Goal: Task Accomplishment & Management: Complete application form

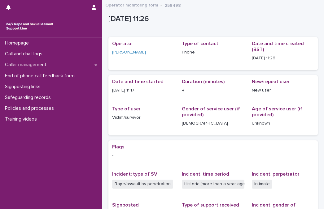
click at [23, 5] on div at bounding box center [46, 7] width 80 height 15
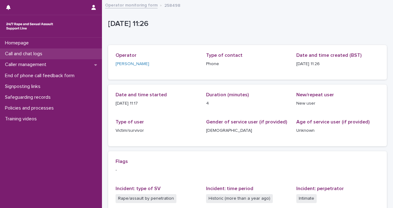
click at [41, 57] on p "Call and chat logs" at bounding box center [24, 54] width 45 height 6
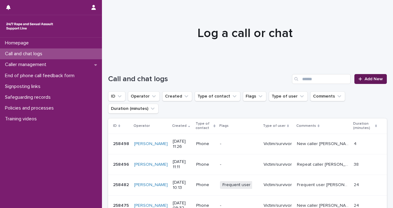
click at [365, 81] on span "Add New" at bounding box center [374, 79] width 18 height 4
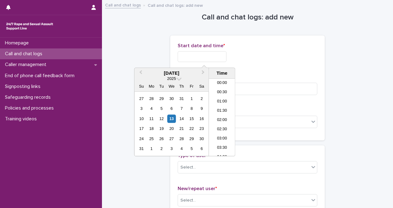
click at [196, 53] on input "text" at bounding box center [202, 56] width 49 height 11
click at [225, 116] on li "08:00" at bounding box center [222, 117] width 26 height 9
click at [213, 57] on input "**********" at bounding box center [202, 56] width 49 height 11
type input "**********"
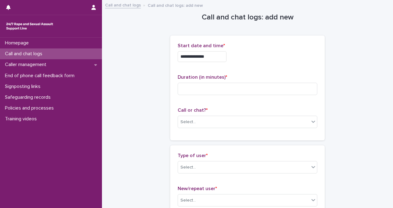
click at [260, 64] on div "**********" at bounding box center [248, 55] width 140 height 24
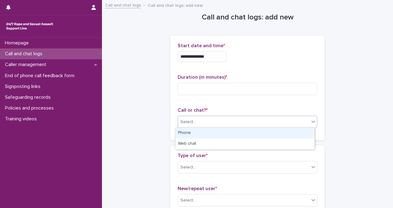
click at [250, 125] on div "Select..." at bounding box center [243, 122] width 131 height 10
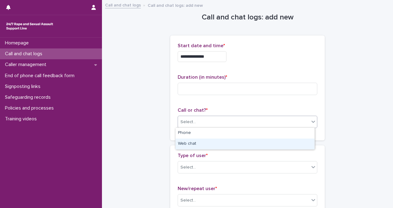
click at [247, 146] on div "Web chat" at bounding box center [245, 144] width 139 height 11
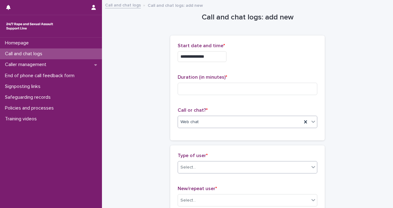
click at [204, 168] on div "Select..." at bounding box center [243, 168] width 131 height 10
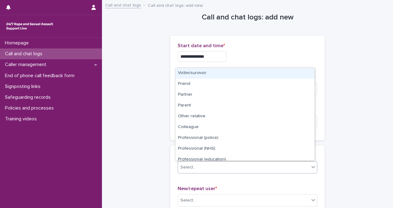
click at [214, 76] on div "Victim/survivor" at bounding box center [245, 73] width 139 height 11
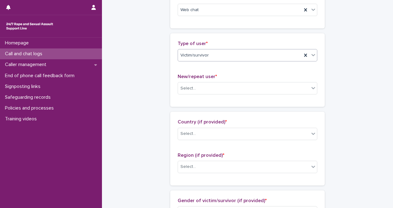
scroll to position [112, 0]
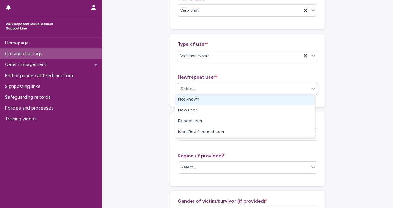
click at [311, 89] on icon at bounding box center [314, 89] width 6 height 6
click at [305, 100] on div "Not known" at bounding box center [245, 100] width 139 height 11
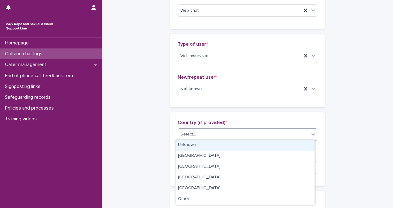
click at [228, 137] on div "Select..." at bounding box center [243, 135] width 131 height 10
click at [228, 143] on div "Unknown" at bounding box center [245, 145] width 139 height 11
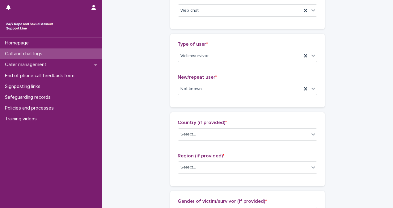
click at [228, 143] on div "Country (if provided) * Select..." at bounding box center [248, 133] width 140 height 26
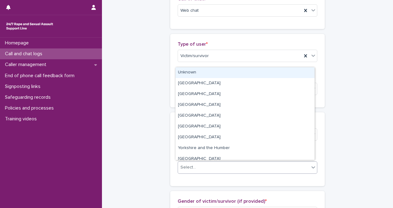
drag, startPoint x: 228, startPoint y: 143, endPoint x: 231, endPoint y: 165, distance: 22.2
click at [231, 165] on div "Select..." at bounding box center [243, 168] width 131 height 10
click at [231, 72] on div "Unknown" at bounding box center [245, 72] width 139 height 11
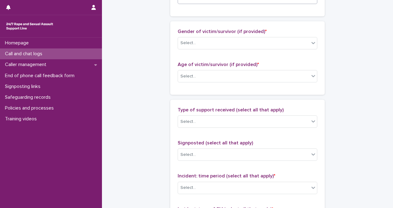
scroll to position [294, 0]
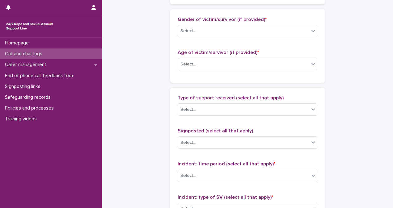
click at [244, 69] on div "Age of victim/survivor (if provided) * Select..." at bounding box center [248, 63] width 140 height 26
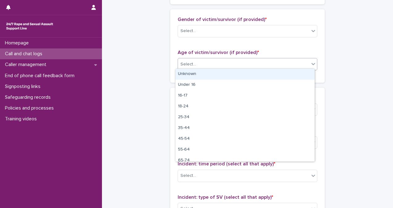
drag, startPoint x: 245, startPoint y: 66, endPoint x: 244, endPoint y: 71, distance: 5.0
click at [244, 71] on body "**********" at bounding box center [196, 104] width 393 height 208
click at [244, 71] on div "Unknown" at bounding box center [245, 74] width 139 height 11
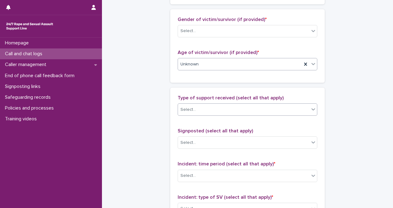
click at [243, 109] on div "Select..." at bounding box center [243, 110] width 131 height 10
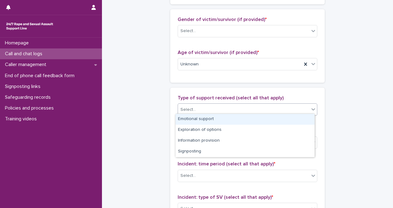
click at [244, 116] on div "Emotional support" at bounding box center [245, 119] width 139 height 11
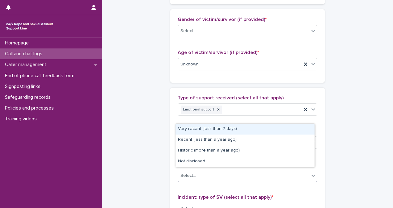
click at [249, 172] on div "Select..." at bounding box center [243, 176] width 131 height 10
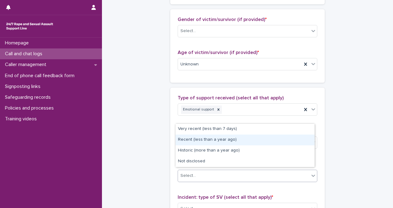
click at [255, 144] on div "Recent (less than a year ago)" at bounding box center [245, 140] width 139 height 11
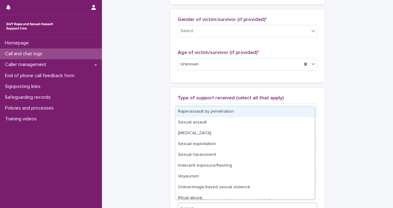
scroll to position [295, 0]
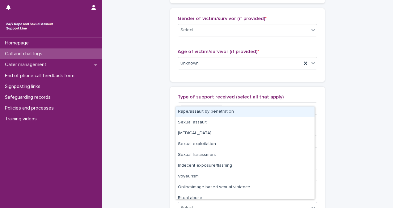
click at [250, 203] on div "Select..." at bounding box center [243, 208] width 131 height 10
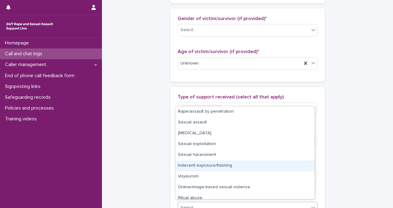
click at [244, 168] on div "Indecent exposure/flashing" at bounding box center [245, 166] width 139 height 11
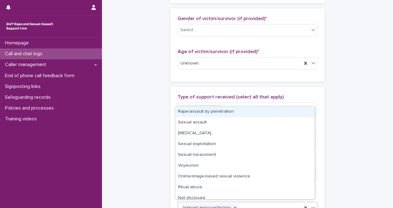
click at [251, 203] on div "Indecent exposure/flashing" at bounding box center [240, 208] width 124 height 11
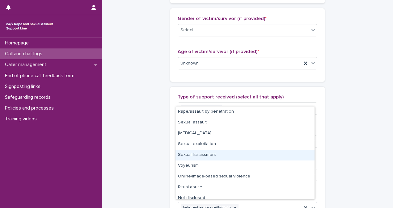
click at [253, 157] on div "Sexual harassment" at bounding box center [245, 155] width 139 height 11
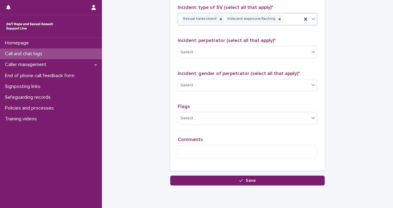
scroll to position [496, 0]
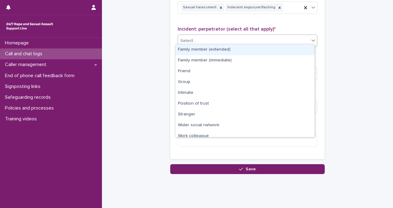
click at [243, 36] on div "Select..." at bounding box center [243, 41] width 131 height 10
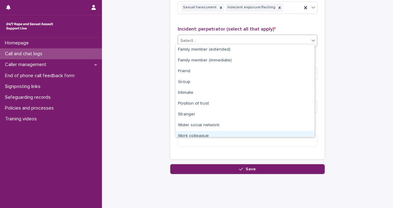
click at [244, 132] on div "Work colleague" at bounding box center [245, 136] width 139 height 11
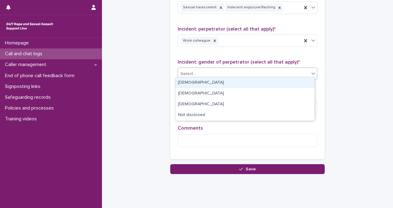
click at [247, 73] on div "Select..." at bounding box center [243, 74] width 131 height 10
drag, startPoint x: 250, startPoint y: 89, endPoint x: 251, endPoint y: 83, distance: 6.3
click at [251, 83] on div "Male" at bounding box center [245, 83] width 139 height 11
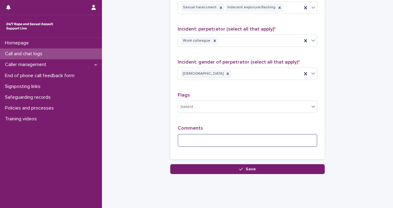
click at [257, 139] on textarea at bounding box center [248, 140] width 140 height 13
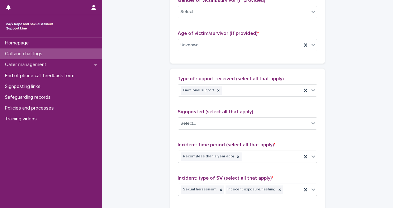
scroll to position [10, 0]
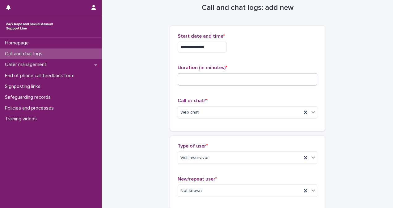
type textarea "**********"
click at [221, 76] on input at bounding box center [248, 79] width 140 height 12
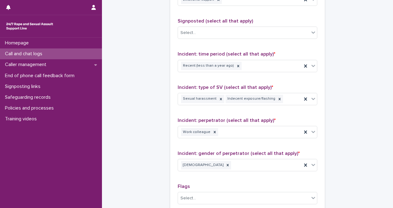
scroll to position [517, 0]
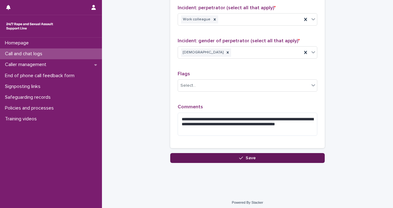
type input "**"
click at [298, 156] on button "Save" at bounding box center [247, 158] width 155 height 10
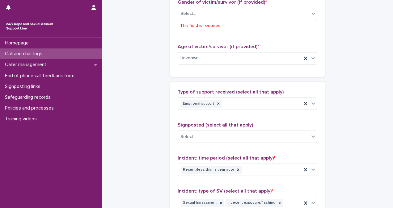
scroll to position [313, 0]
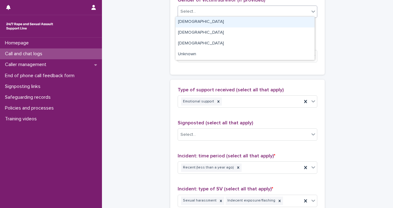
click at [226, 10] on div "Select..." at bounding box center [243, 11] width 131 height 10
click at [227, 23] on div "Female" at bounding box center [245, 22] width 139 height 11
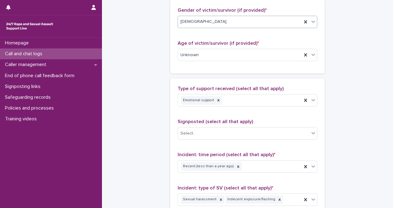
scroll to position [517, 0]
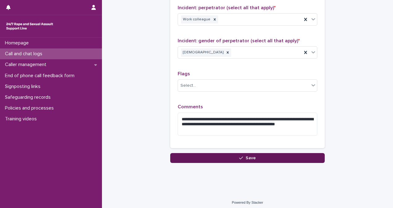
click at [276, 153] on button "Save" at bounding box center [247, 158] width 155 height 10
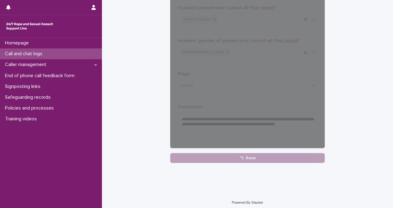
scroll to position [137, 0]
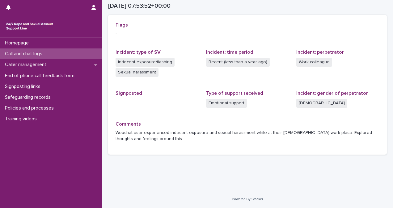
click at [75, 52] on div "Call and chat logs" at bounding box center [51, 54] width 102 height 11
